Goal: Book appointment/travel/reservation

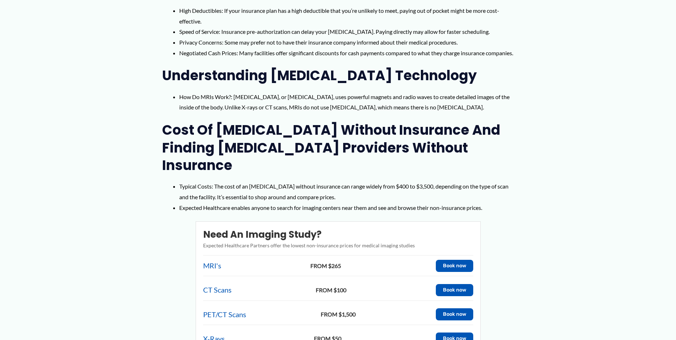
scroll to position [427, 0]
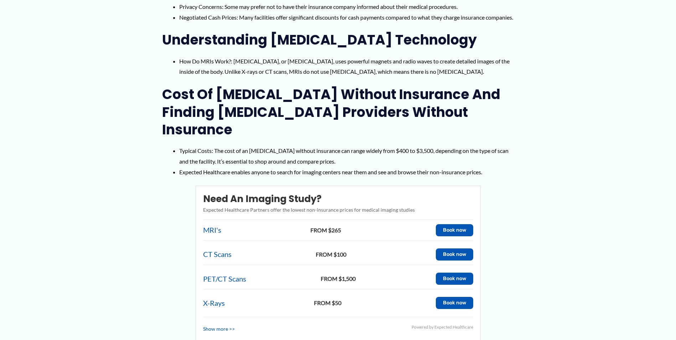
click at [356, 225] on span "FROM $265" at bounding box center [326, 230] width 206 height 11
drag, startPoint x: 451, startPoint y: 201, endPoint x: 443, endPoint y: 198, distance: 8.1
click at [450, 224] on button "Book now" at bounding box center [454, 230] width 37 height 12
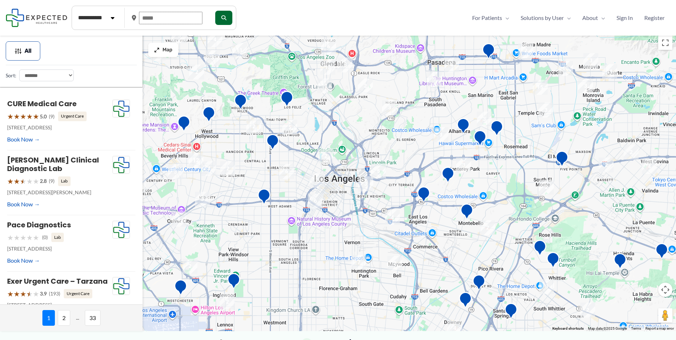
drag, startPoint x: 166, startPoint y: 18, endPoint x: 142, endPoint y: 20, distance: 24.0
click at [142, 20] on input "text" at bounding box center [170, 18] width 63 height 12
click at [159, 16] on input "text" at bounding box center [170, 18] width 63 height 12
type input "*****"
click at [229, 13] on button "submit" at bounding box center [222, 18] width 17 height 14
